Goal: Transaction & Acquisition: Purchase product/service

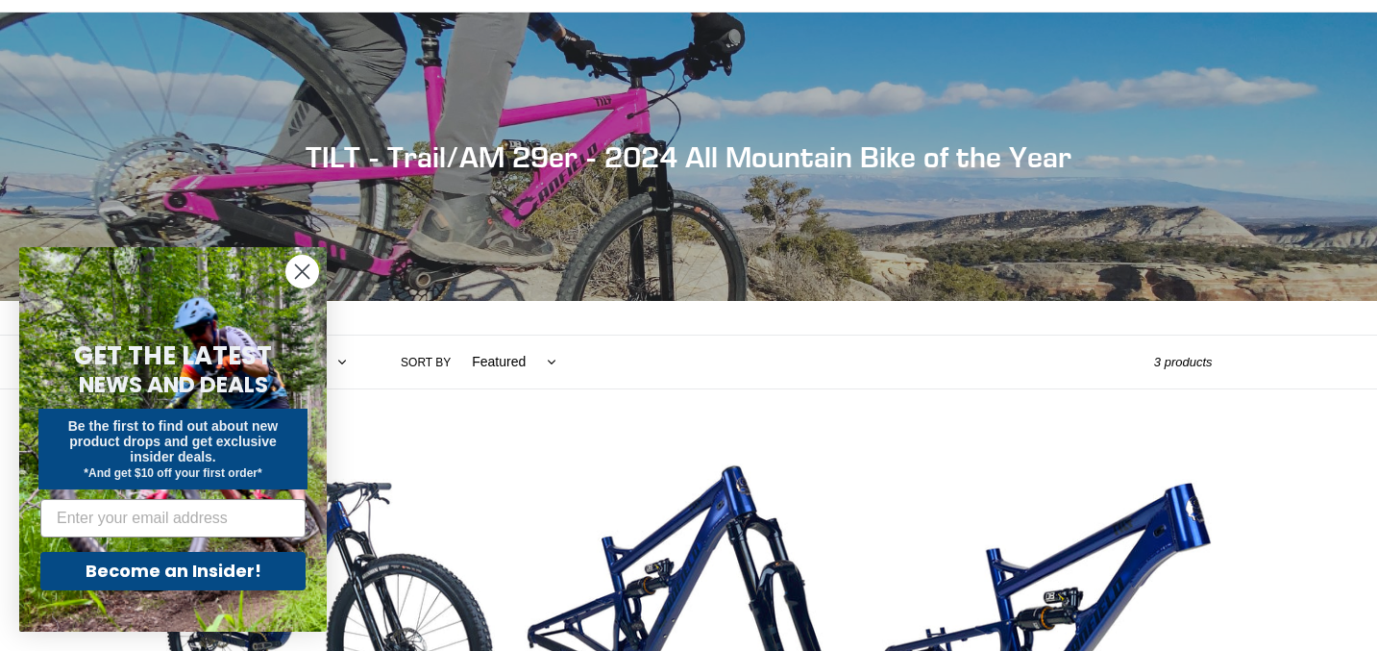
scroll to position [145, 0]
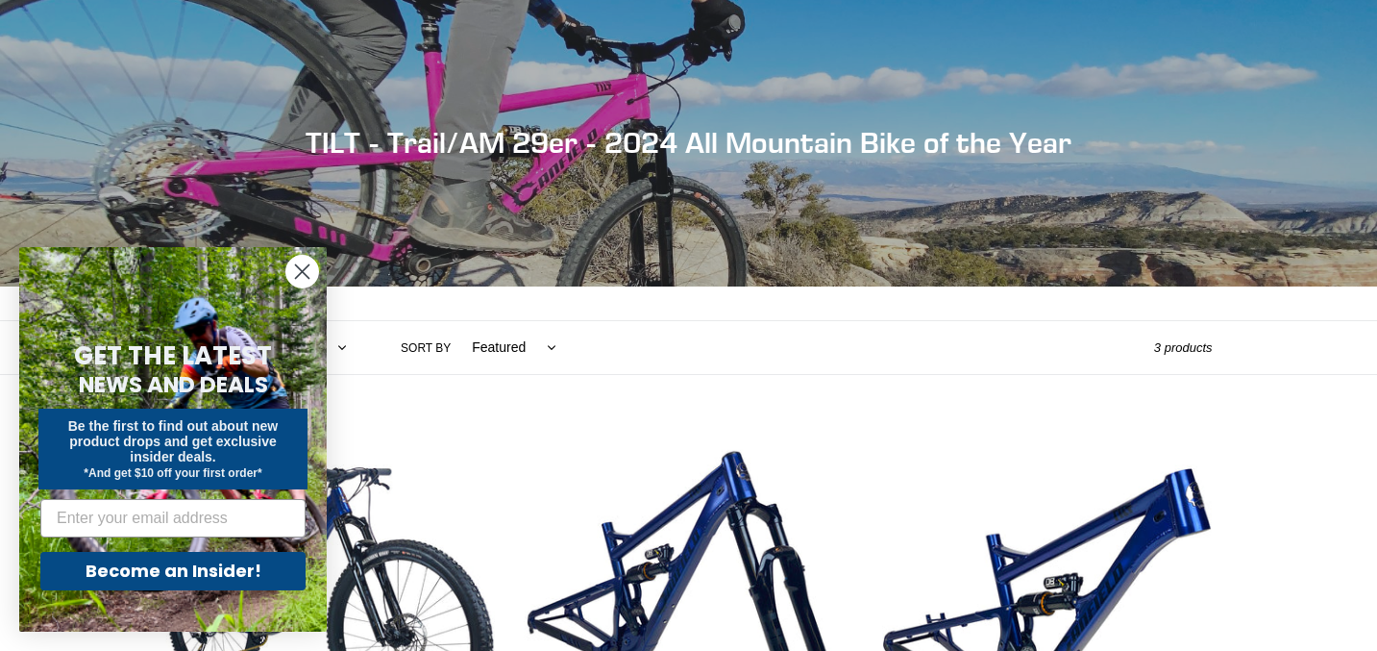
click at [311, 268] on circle "Close dialog" at bounding box center [302, 272] width 32 height 32
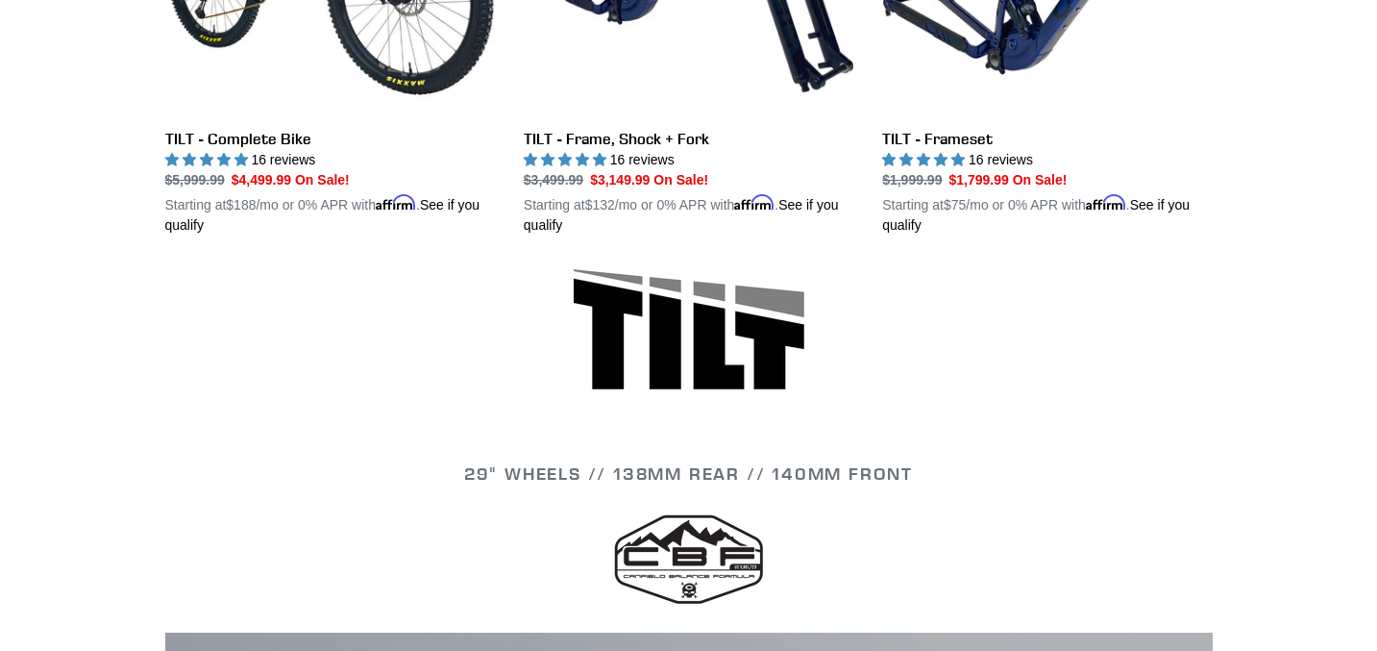
scroll to position [0, 0]
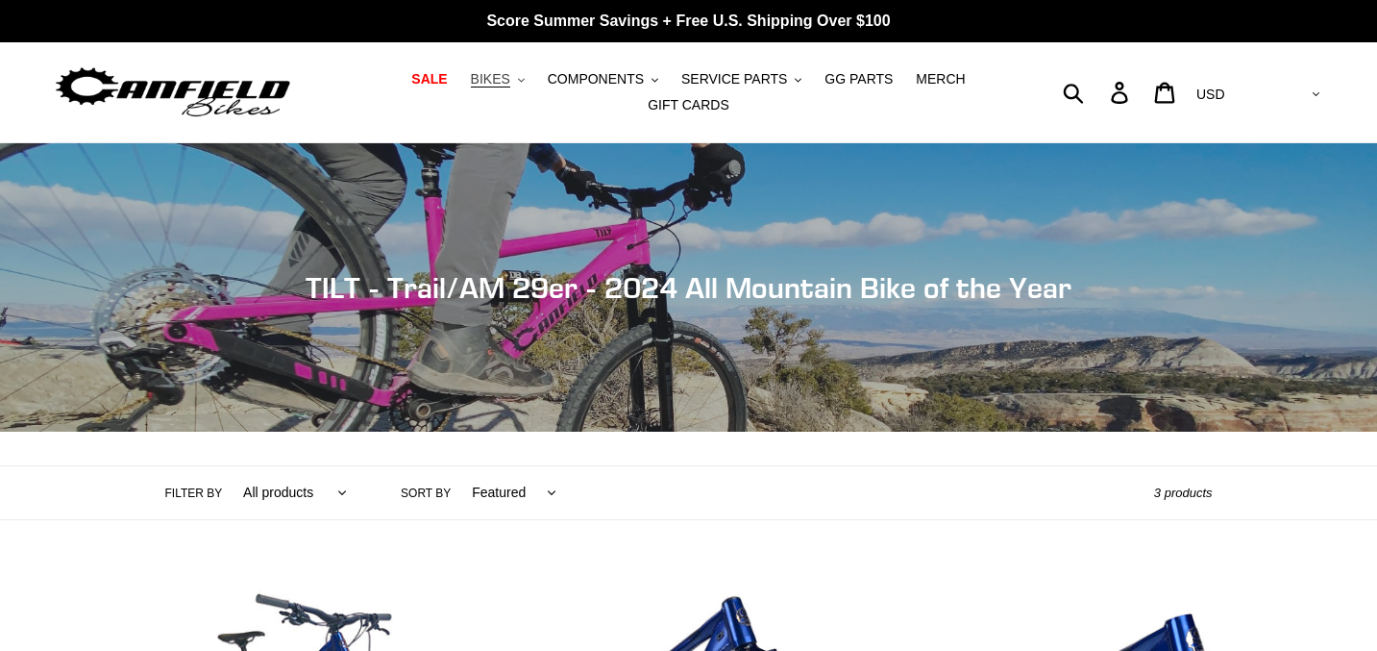
click at [518, 73] on button "BIKES .cls-1{fill:#231f20}" at bounding box center [497, 79] width 73 height 26
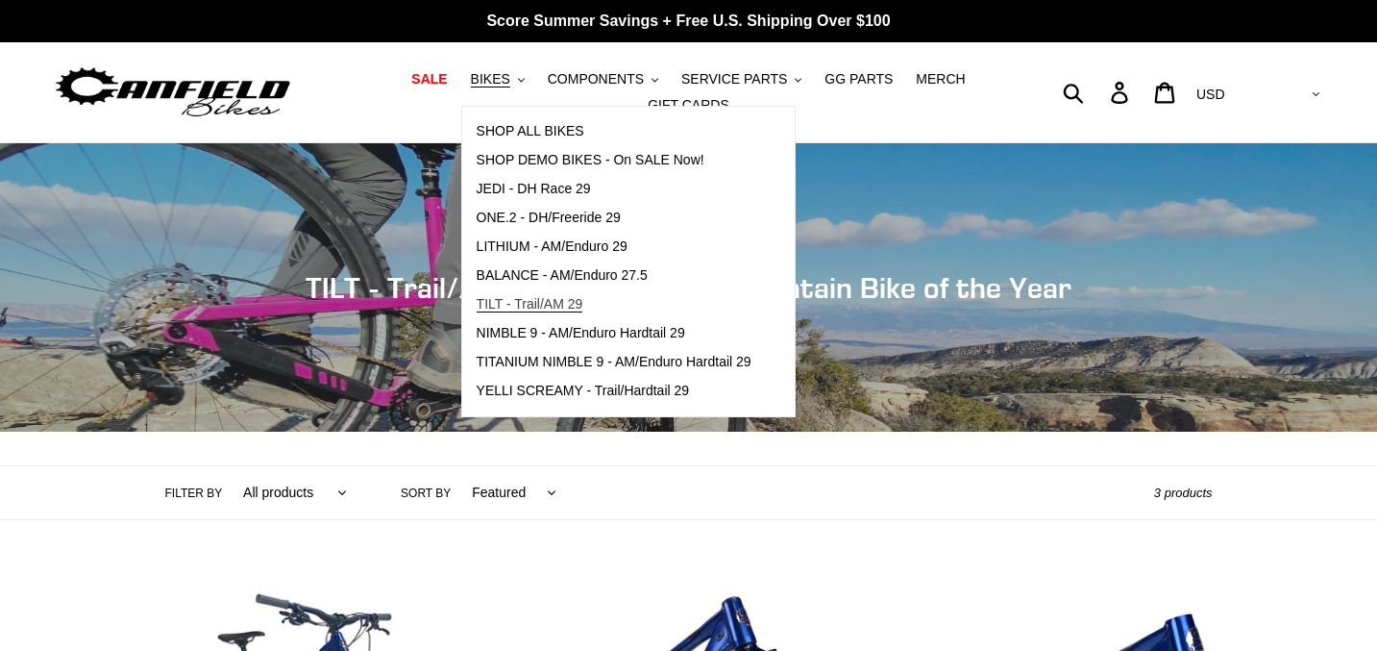
click at [520, 299] on span "TILT - Trail/AM 29" at bounding box center [530, 304] width 107 height 16
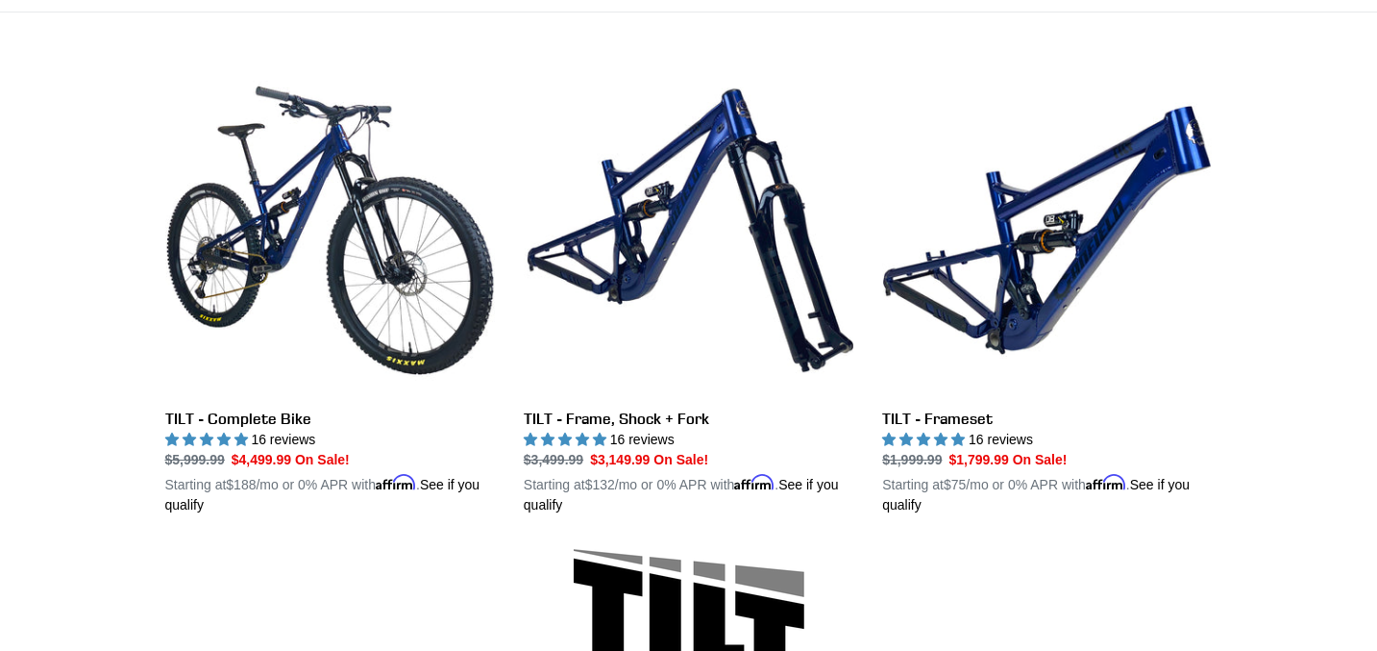
scroll to position [513, 0]
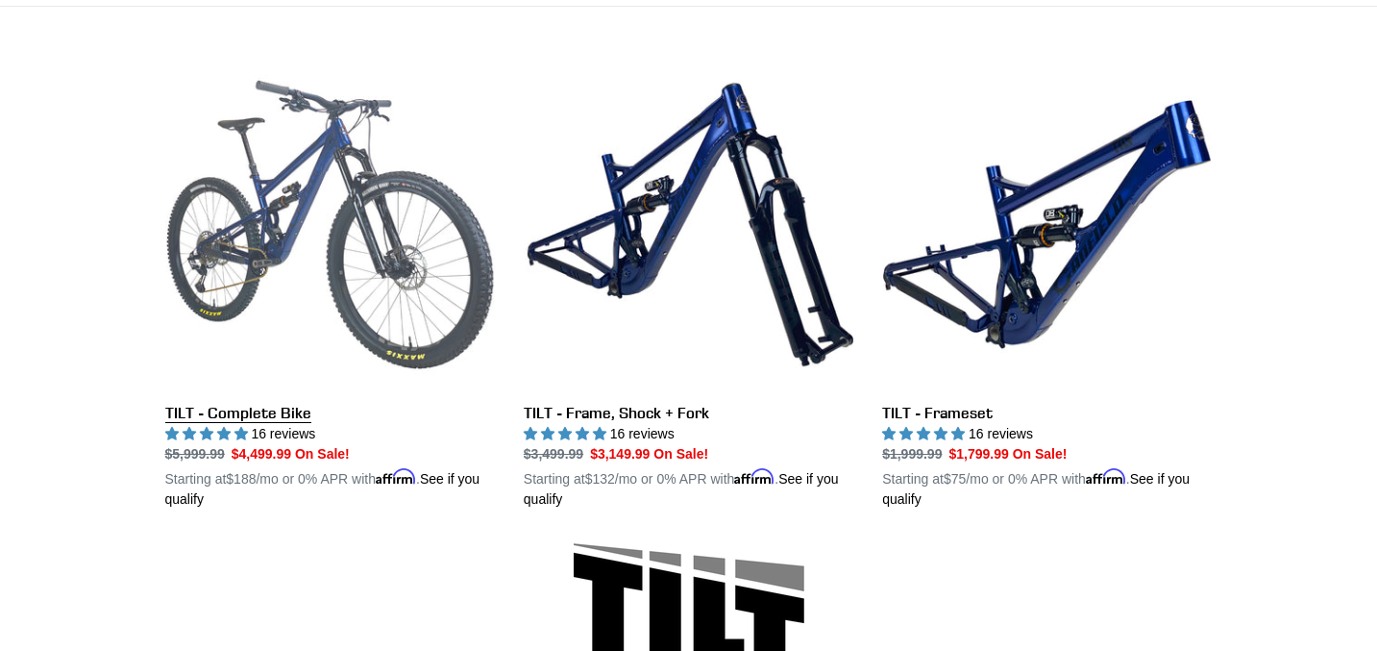
click at [344, 216] on link "TILT - Complete Bike" at bounding box center [330, 285] width 330 height 450
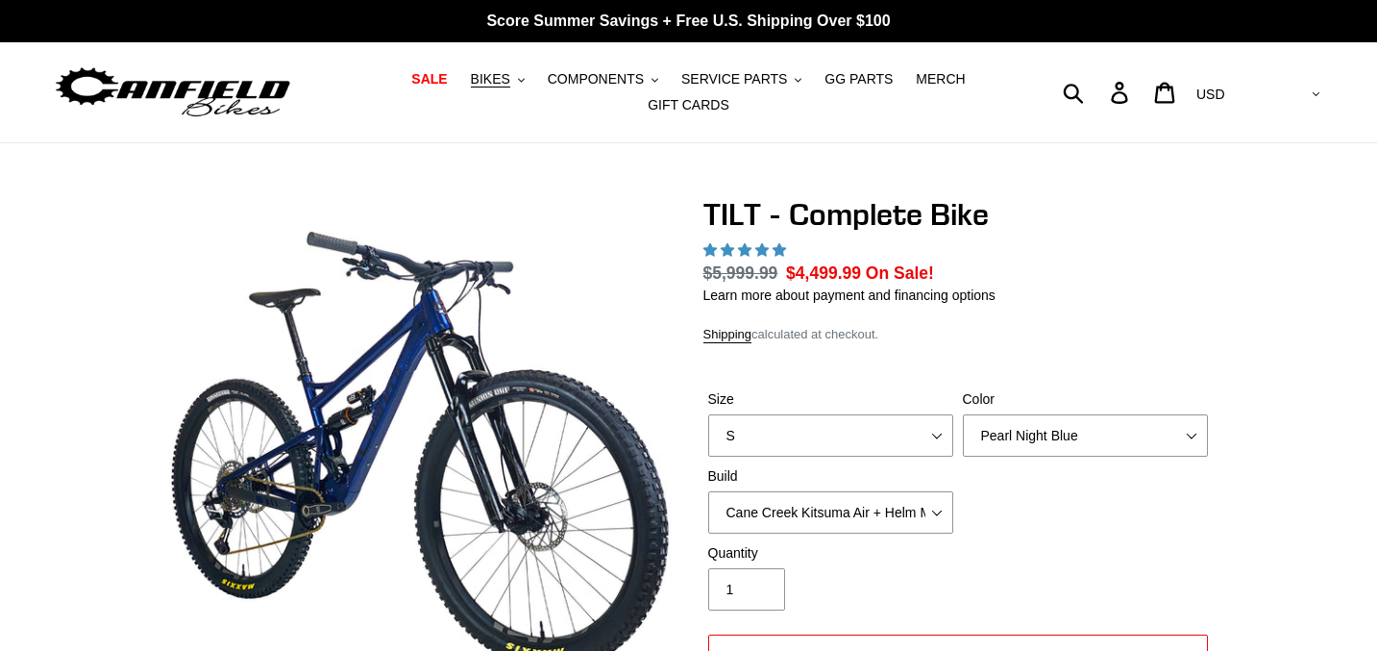
select select "highest-rating"
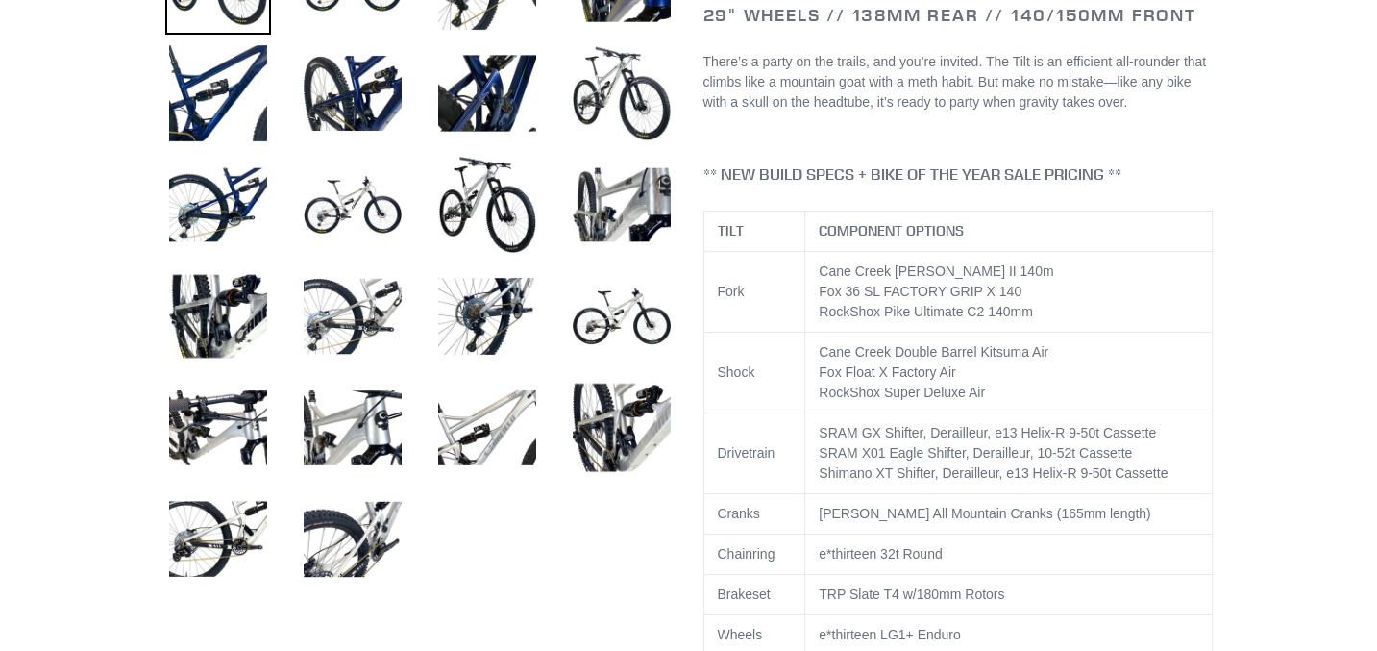
scroll to position [872, 0]
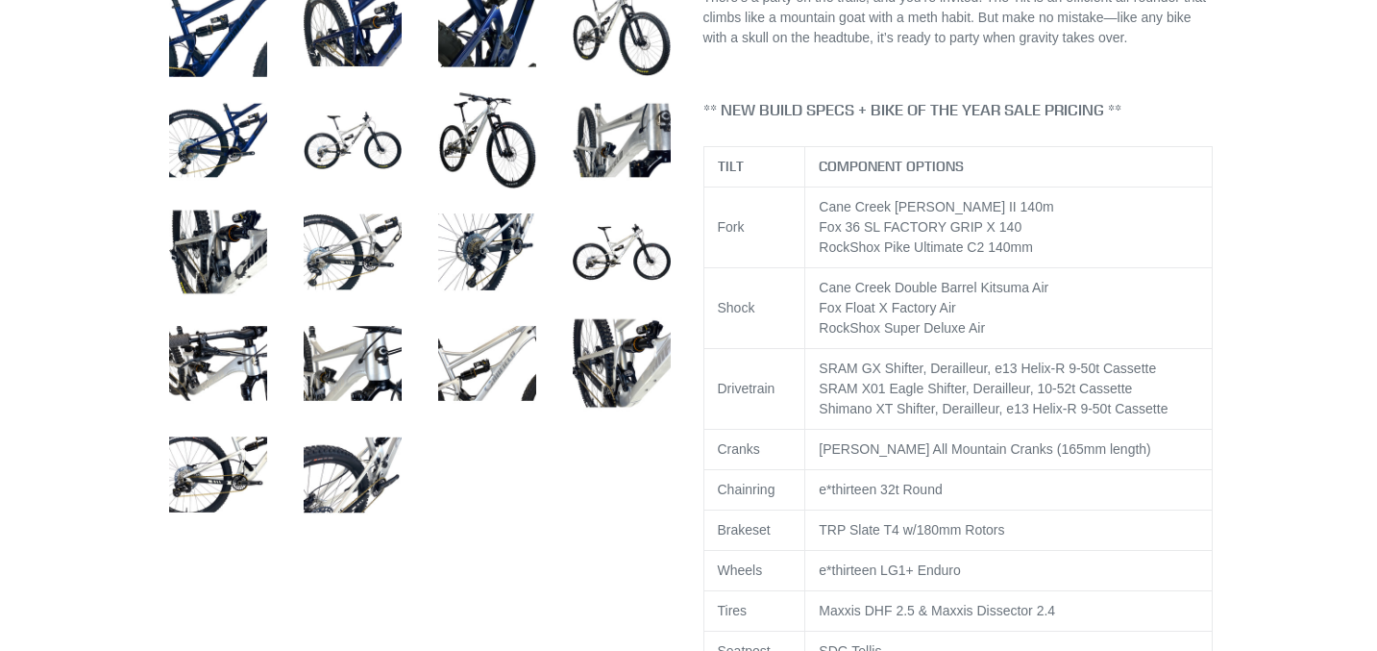
click at [977, 387] on td "SRAM GX Shifter, Derailleur, e13 Helix-R 9-50t Cassette SRAM X01 Eagle Shifter,…" at bounding box center [1008, 388] width 407 height 81
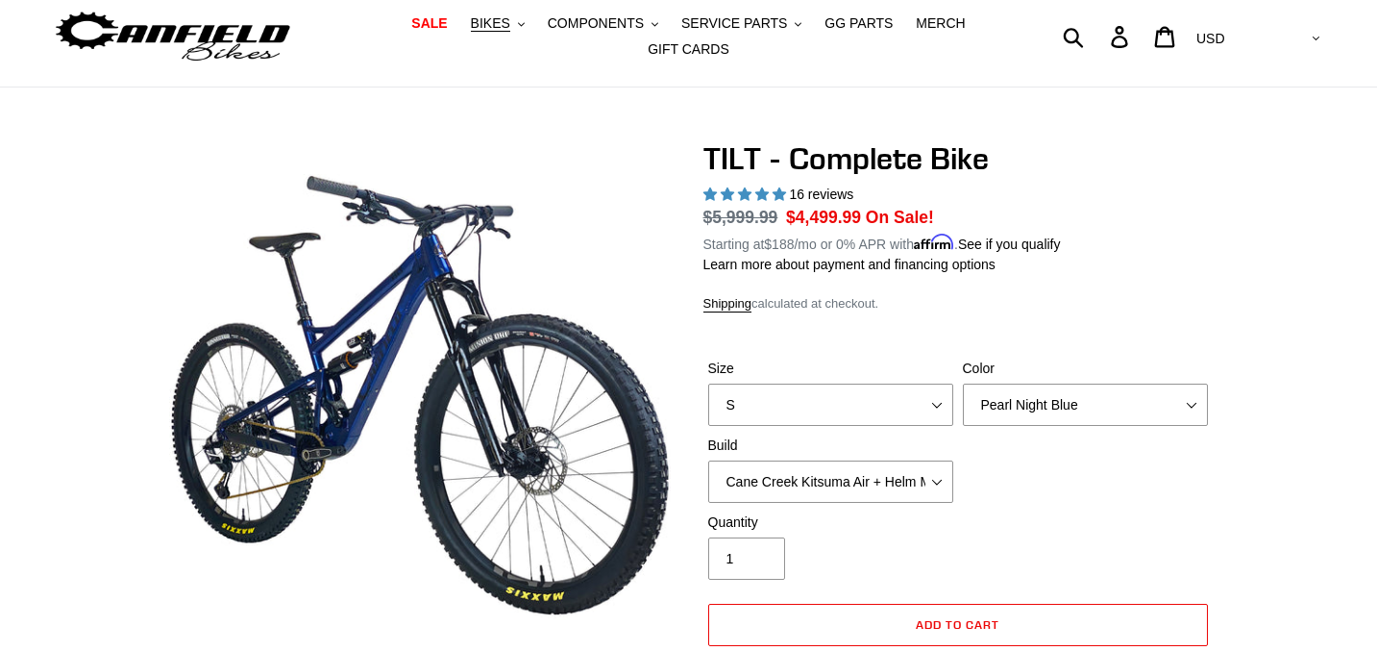
scroll to position [0, 0]
